Goal: Information Seeking & Learning: Understand process/instructions

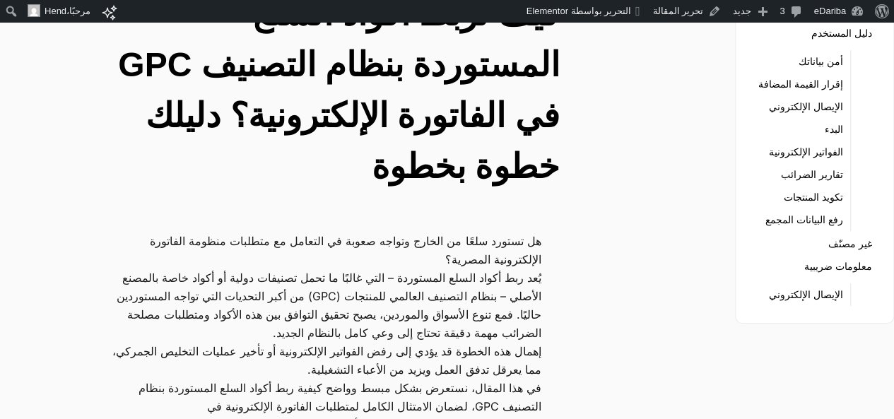
scroll to position [71, 0]
